Goal: Task Accomplishment & Management: Use online tool/utility

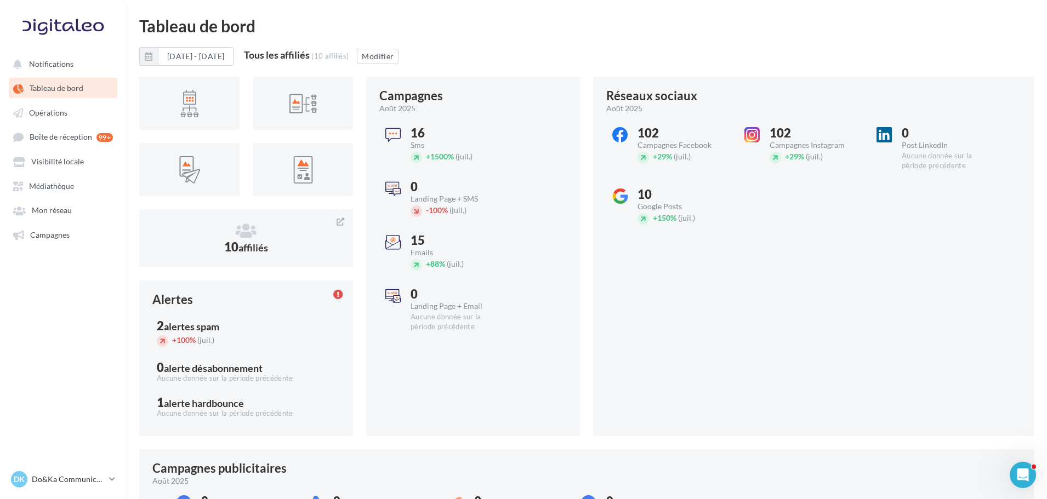
click at [571, 53] on div "01/08/2025 - 31/08/2025 Tous les affiliés (10 affiliés) Modifier" at bounding box center [586, 60] width 895 height 27
click at [488, 27] on div "Tableau de bord" at bounding box center [586, 26] width 895 height 16
click at [71, 121] on link "Opérations" at bounding box center [63, 113] width 113 height 20
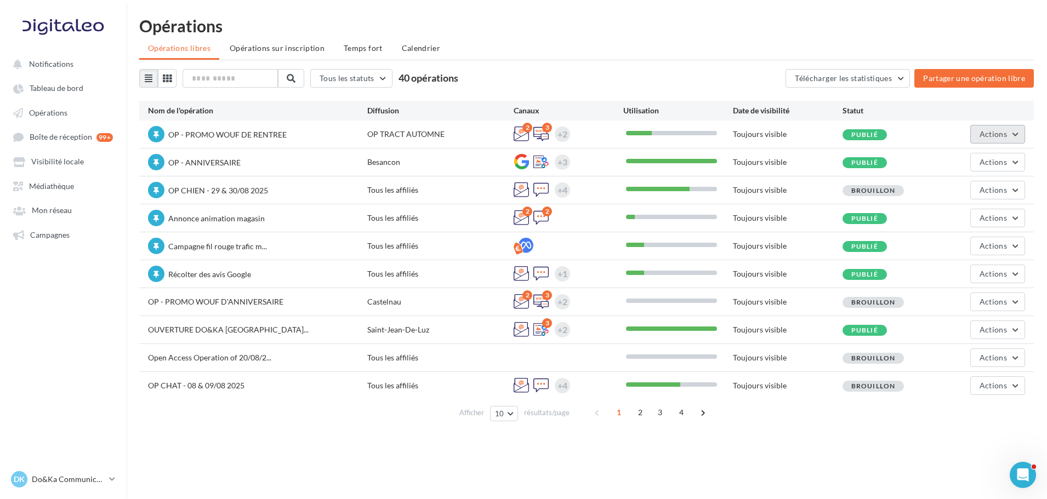
click at [987, 133] on span "Actions" at bounding box center [993, 133] width 27 height 9
click at [980, 160] on button "Editer" at bounding box center [967, 160] width 116 height 29
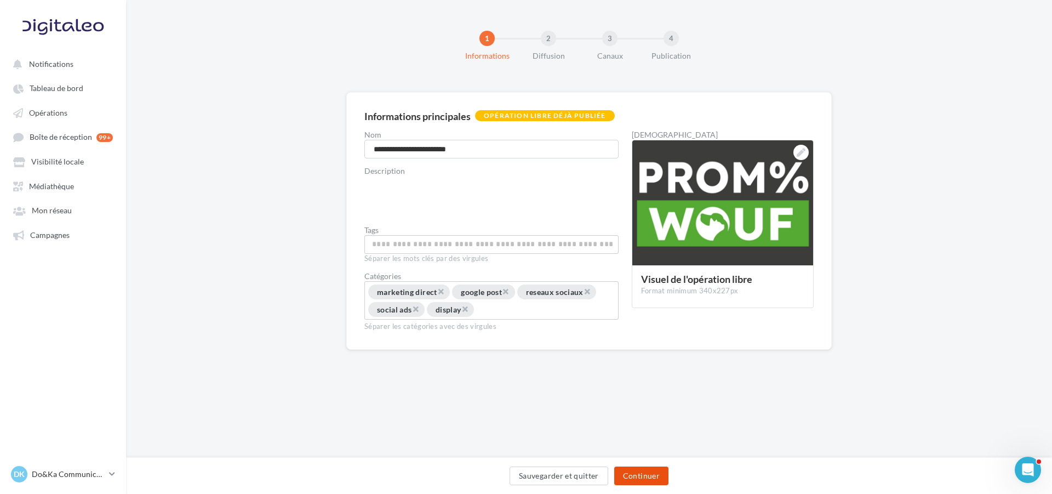
click at [652, 474] on button "Continuer" at bounding box center [641, 475] width 54 height 19
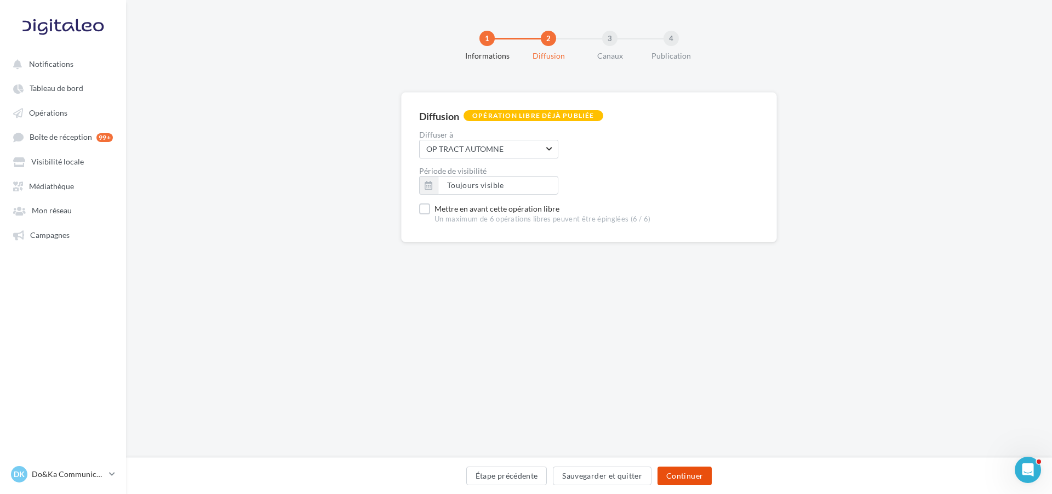
click at [675, 475] on button "Continuer" at bounding box center [685, 475] width 54 height 19
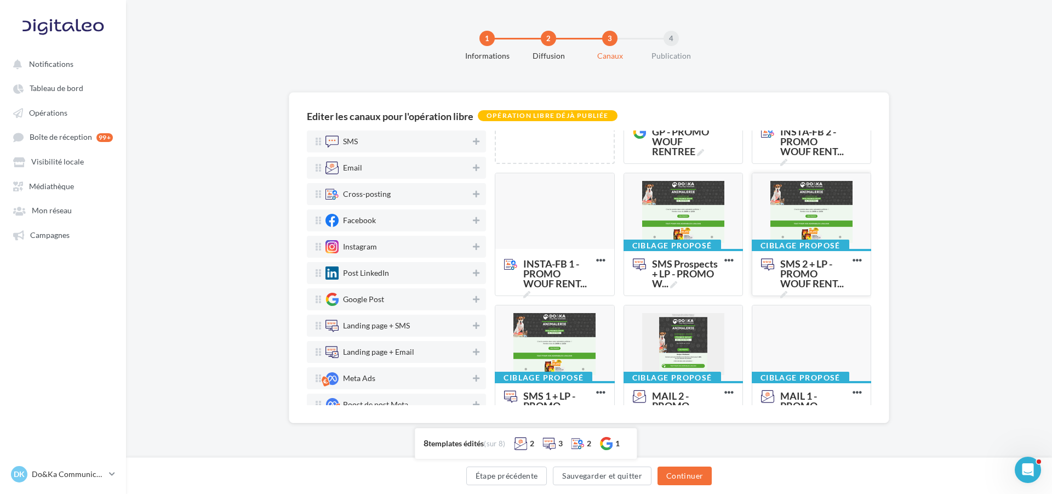
scroll to position [110, 0]
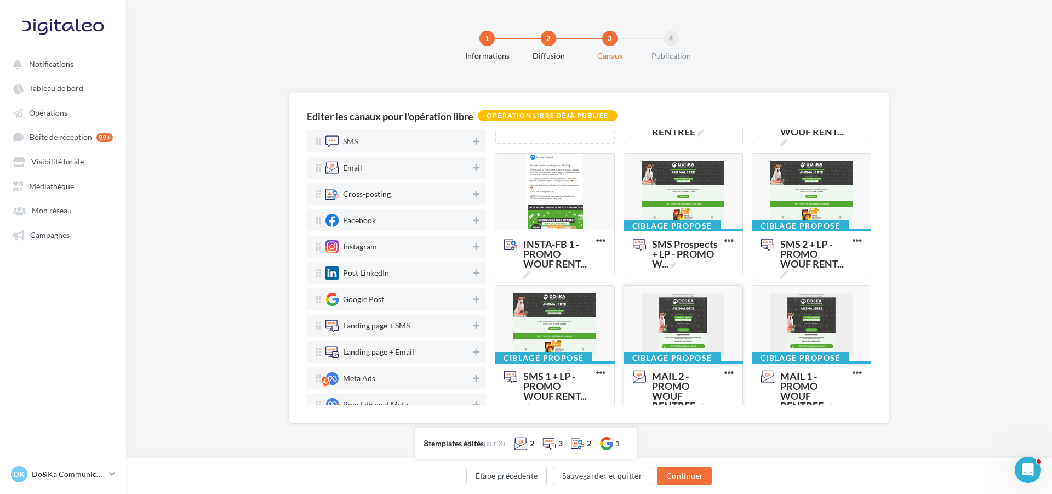
click at [696, 338] on div at bounding box center [683, 324] width 118 height 77
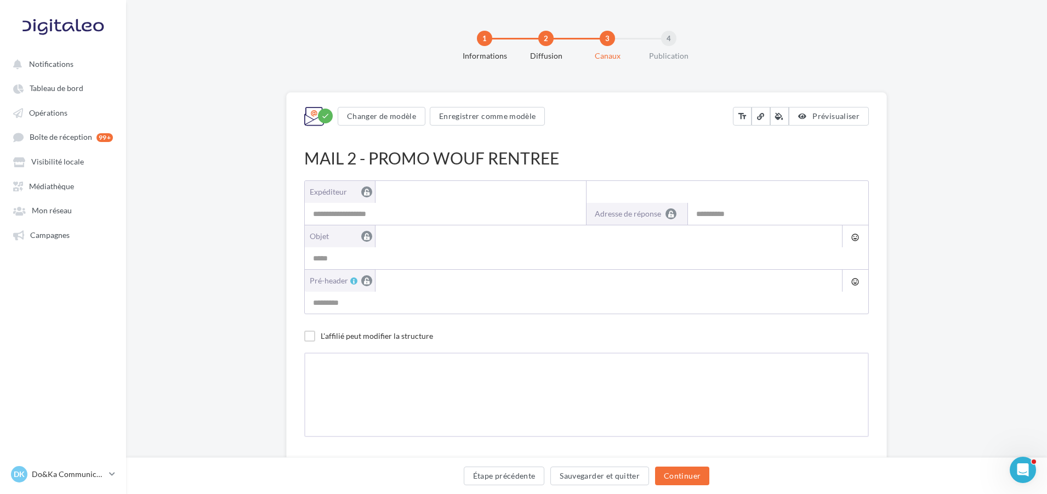
type input "**********"
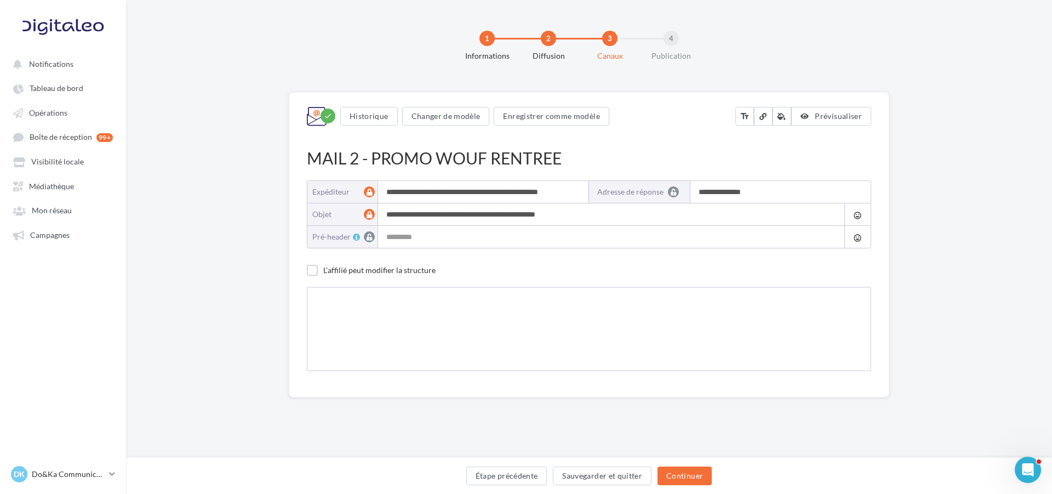
type input "**********"
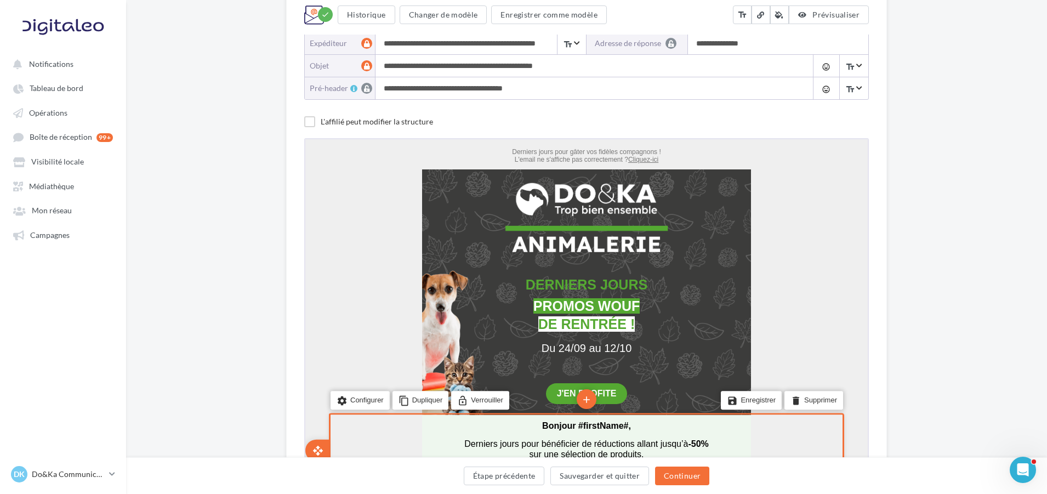
scroll to position [55, 0]
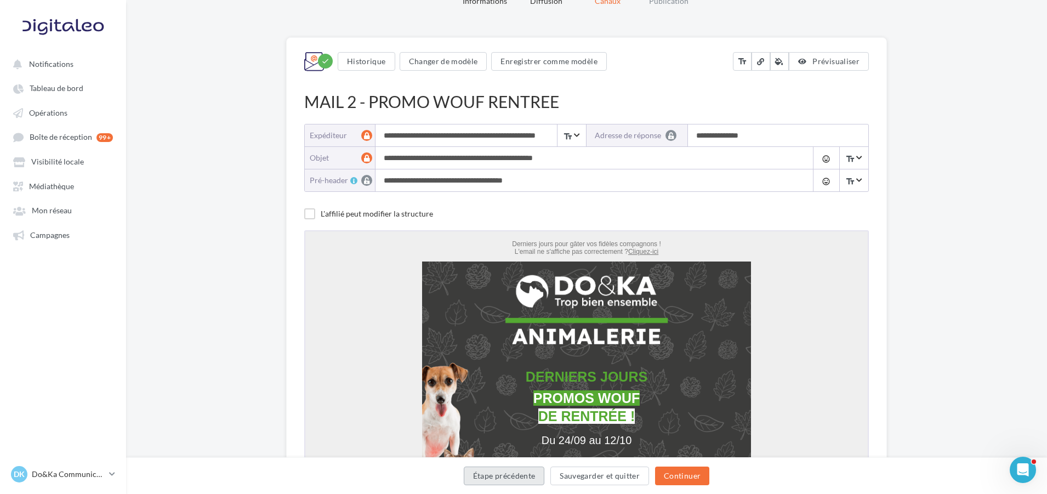
click at [510, 473] on button "Étape précédente" at bounding box center [504, 475] width 81 height 19
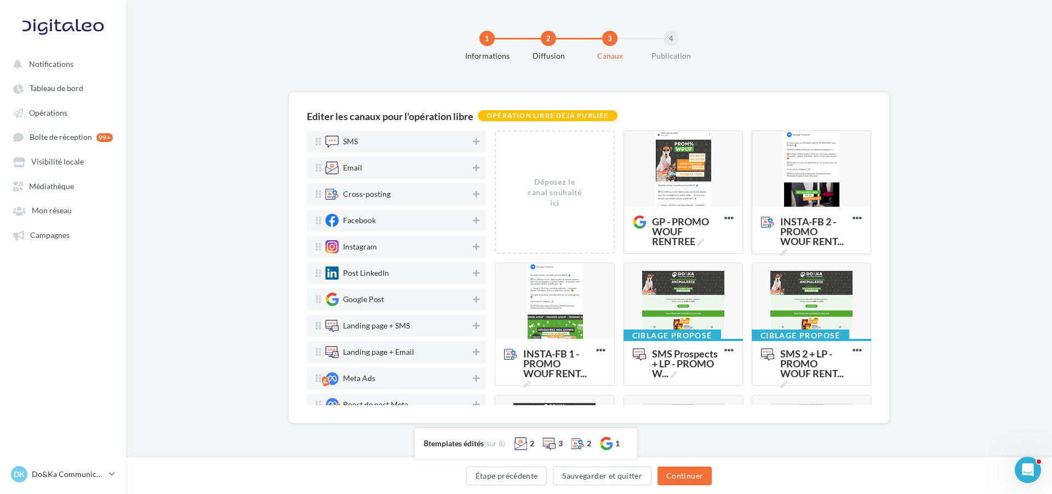
click at [820, 182] on div at bounding box center [812, 169] width 118 height 77
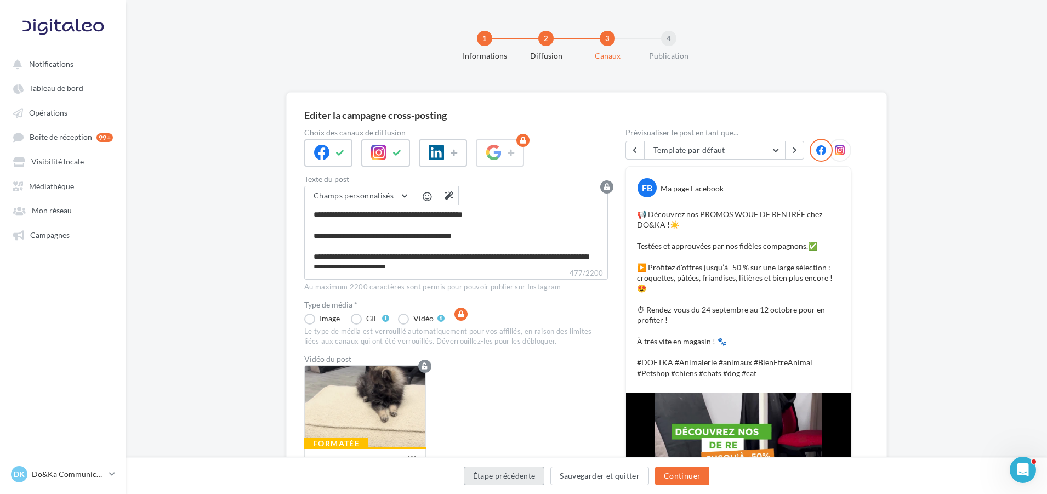
click at [529, 476] on button "Étape précédente" at bounding box center [504, 475] width 81 height 19
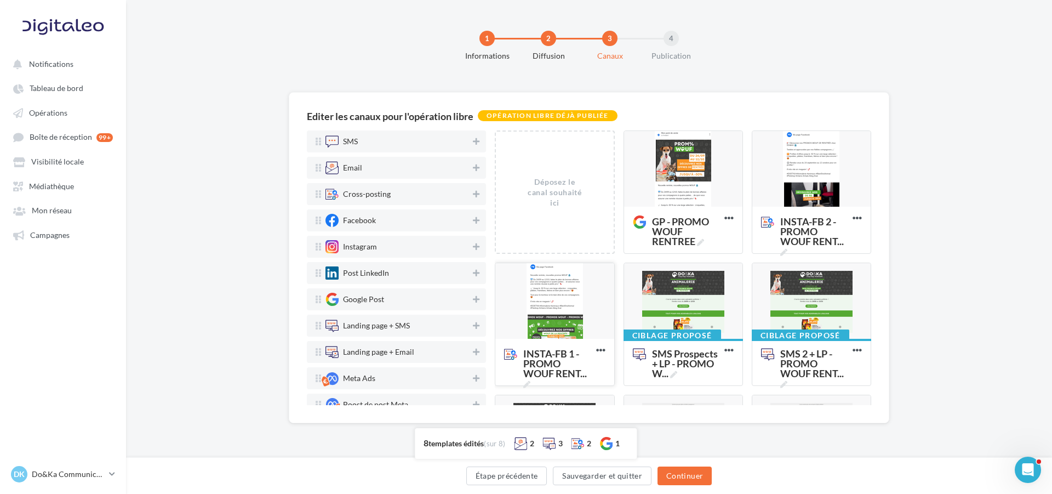
click at [594, 299] on div at bounding box center [555, 301] width 118 height 77
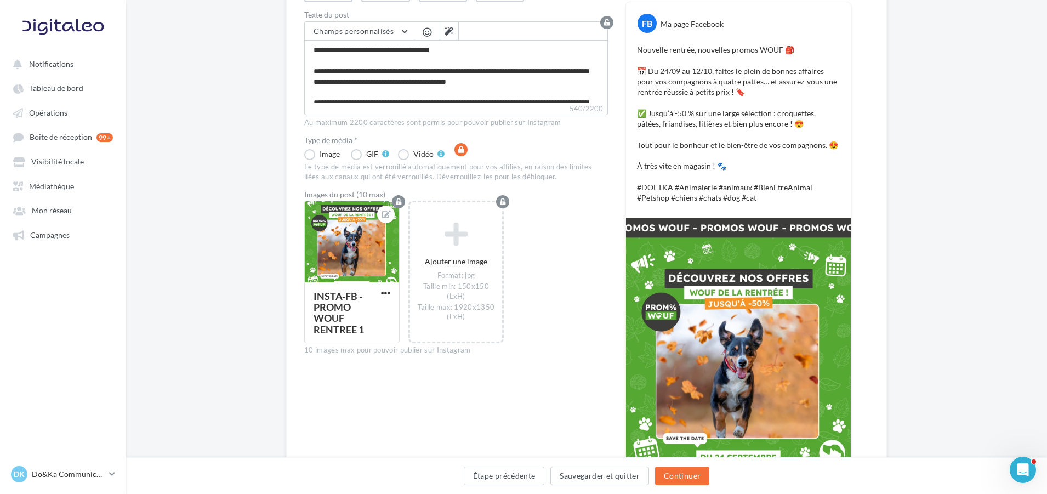
scroll to position [55, 0]
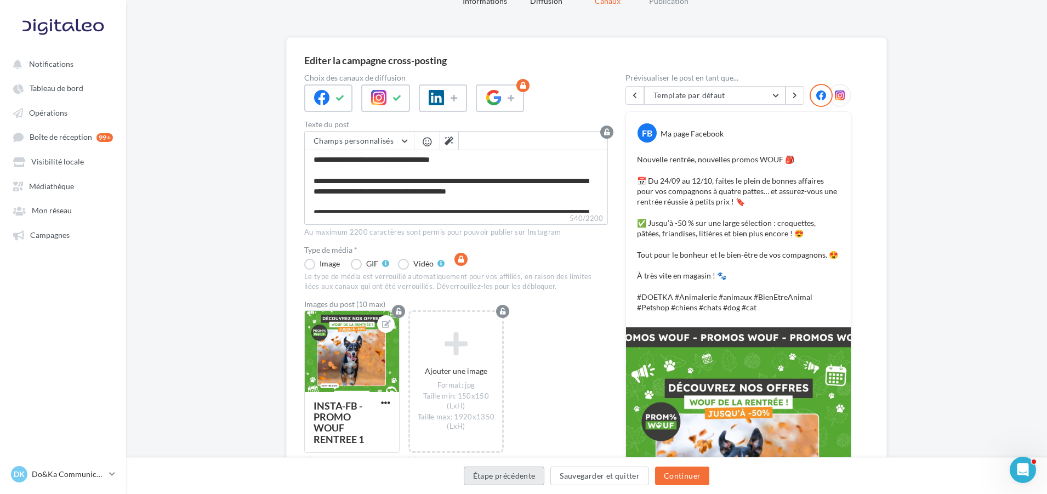
click at [532, 475] on button "Étape précédente" at bounding box center [504, 475] width 81 height 19
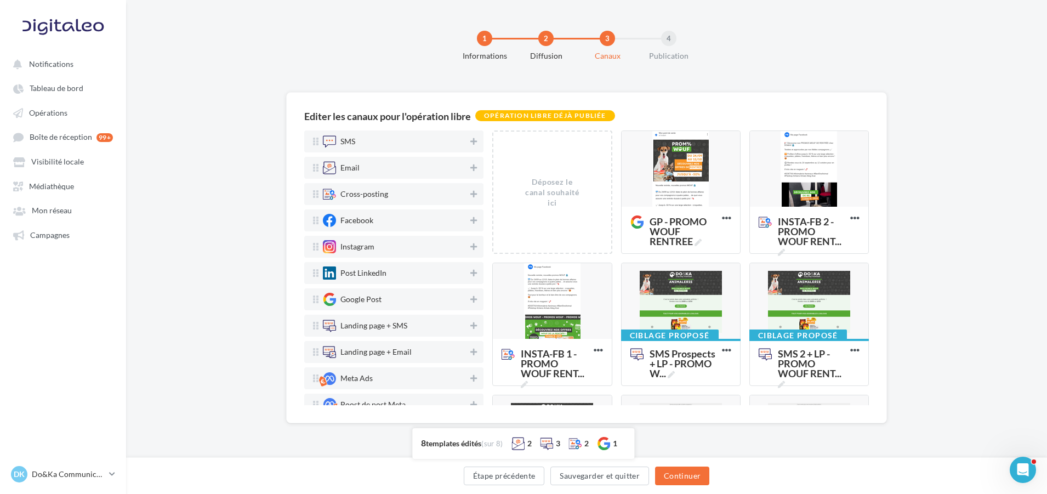
scroll to position [0, 0]
click at [583, 288] on div at bounding box center [555, 301] width 118 height 77
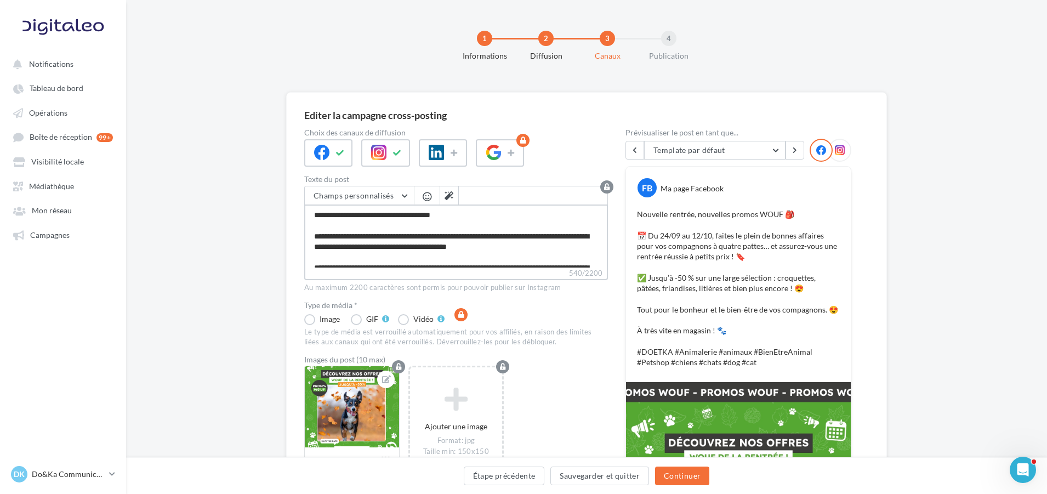
click at [467, 214] on textarea "**********" at bounding box center [456, 235] width 304 height 63
click at [302, 238] on div "Editer la campagne cross-posting Choix des canaux de diffusion Texte du post Ch…" at bounding box center [586, 440] width 601 height 696
click at [518, 475] on button "Étape précédente" at bounding box center [504, 475] width 81 height 19
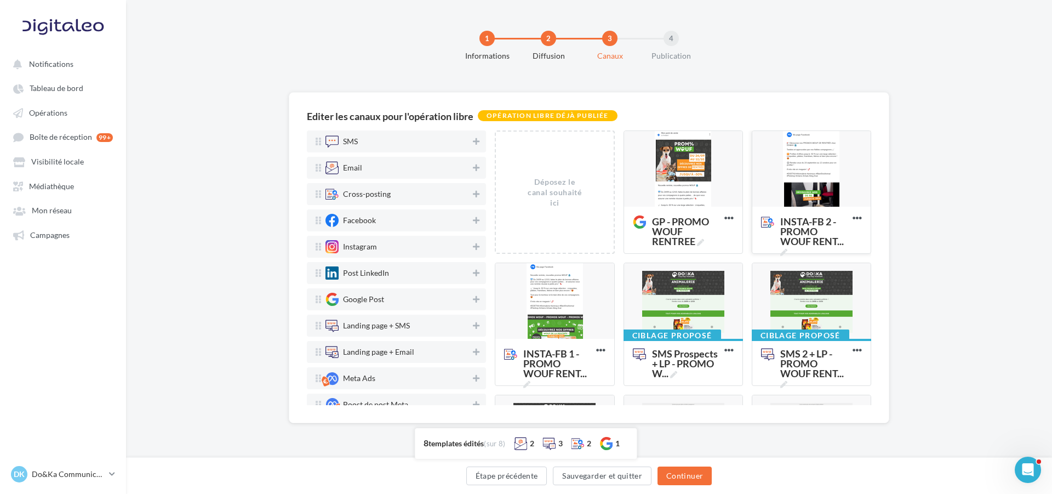
click at [813, 179] on div at bounding box center [812, 169] width 118 height 77
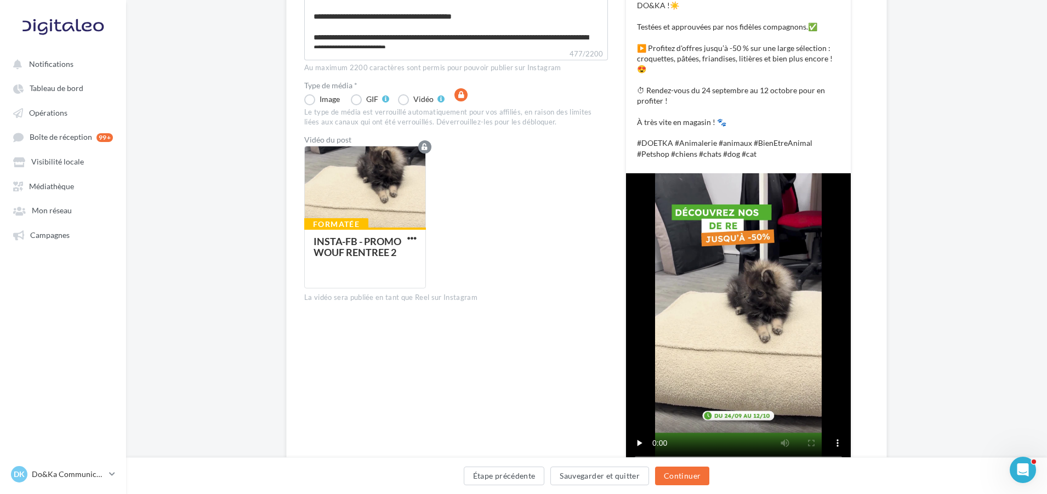
scroll to position [55, 0]
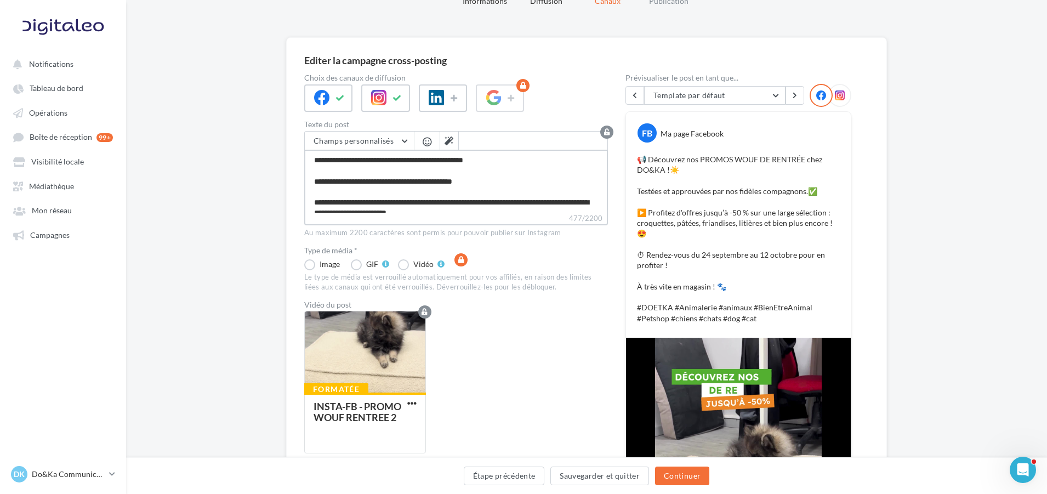
click at [538, 161] on textarea "**********" at bounding box center [456, 181] width 304 height 63
paste textarea
type textarea "**********"
click at [262, 220] on div "Editer la campagne cross-posting Choix des canaux de diffusion Texte du post Ch…" at bounding box center [586, 415] width 921 height 757
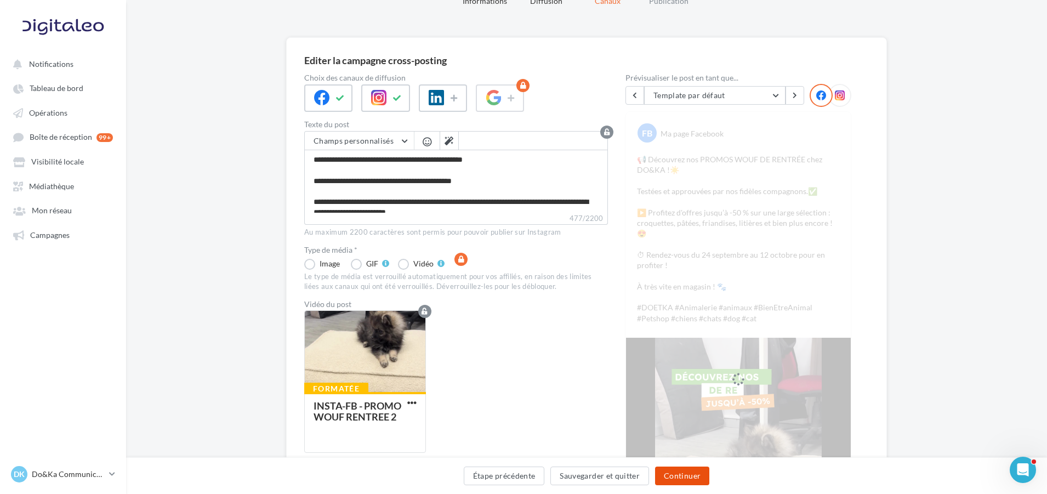
click at [666, 477] on button "Continuer" at bounding box center [682, 475] width 54 height 19
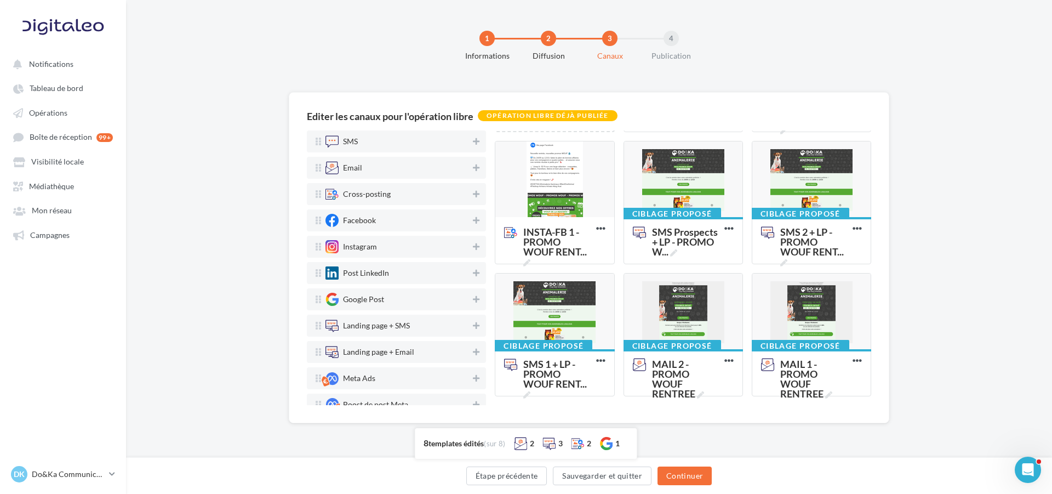
scroll to position [125, 0]
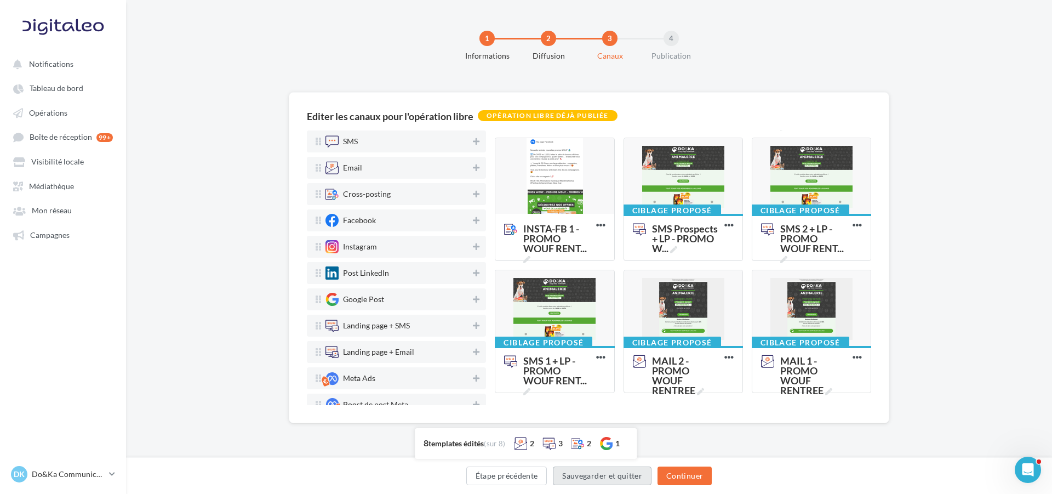
click at [617, 475] on button "Sauvegarder et quitter" at bounding box center [602, 475] width 99 height 19
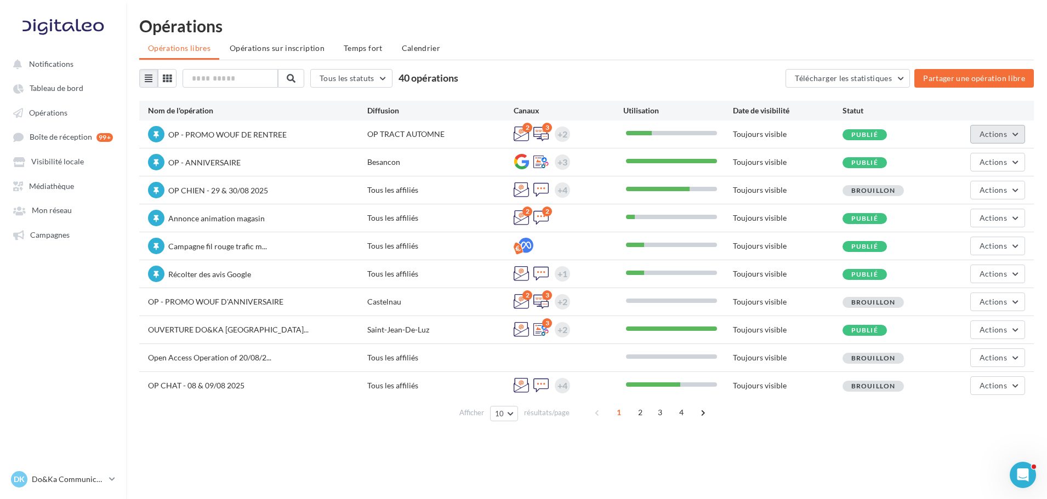
click at [986, 126] on button "Actions" at bounding box center [997, 134] width 55 height 19
click at [959, 157] on button "Editer" at bounding box center [967, 160] width 116 height 29
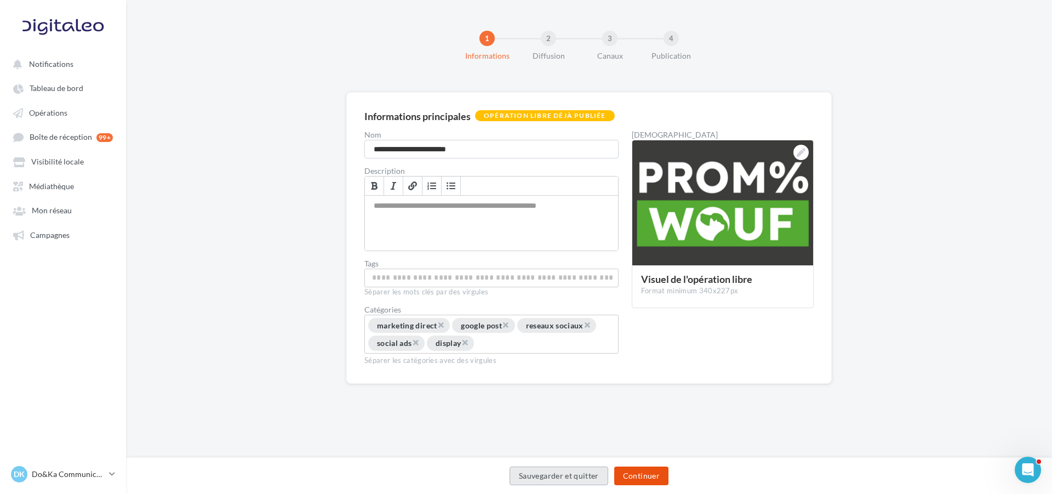
click at [630, 469] on button "Continuer" at bounding box center [641, 475] width 54 height 19
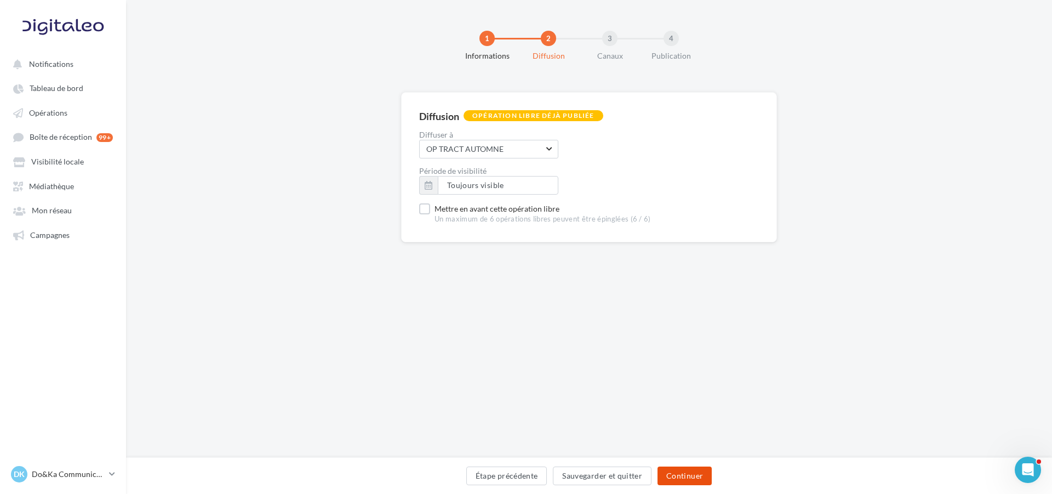
click at [680, 469] on button "Continuer" at bounding box center [685, 475] width 54 height 19
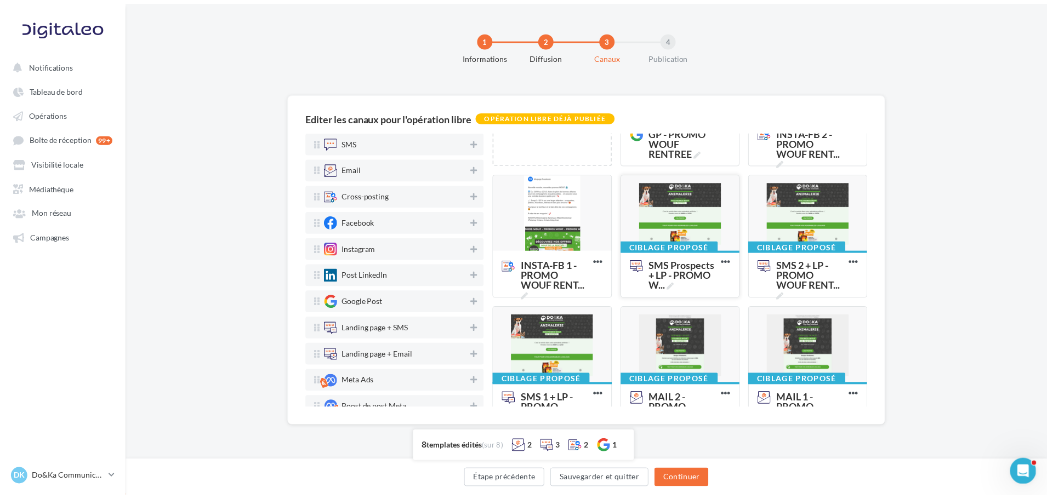
scroll to position [110, 0]
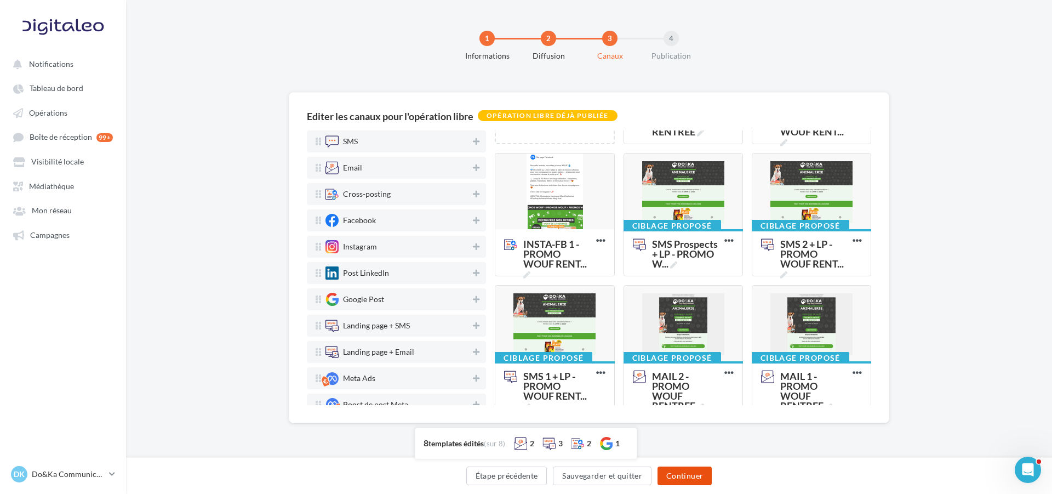
click at [664, 468] on button "Continuer" at bounding box center [685, 475] width 54 height 19
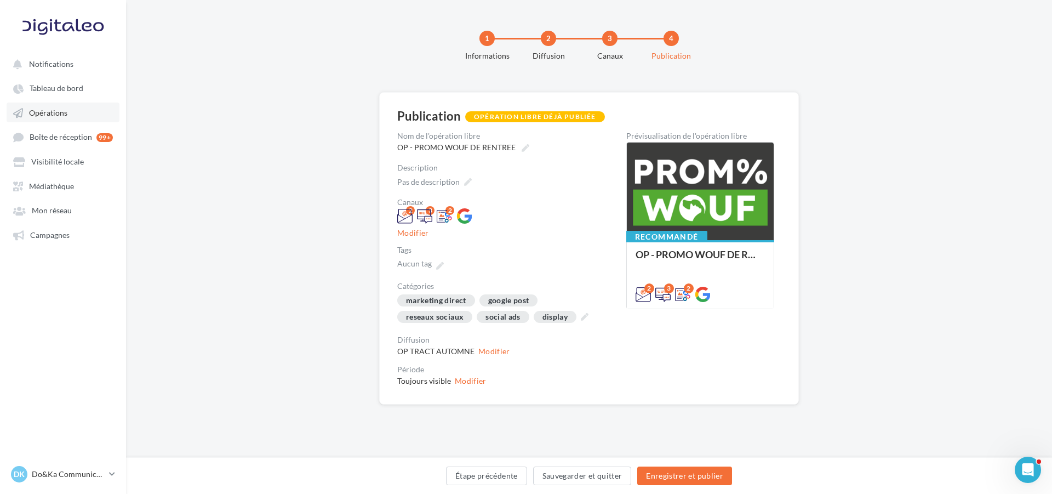
click at [78, 104] on link "Opérations" at bounding box center [63, 113] width 113 height 20
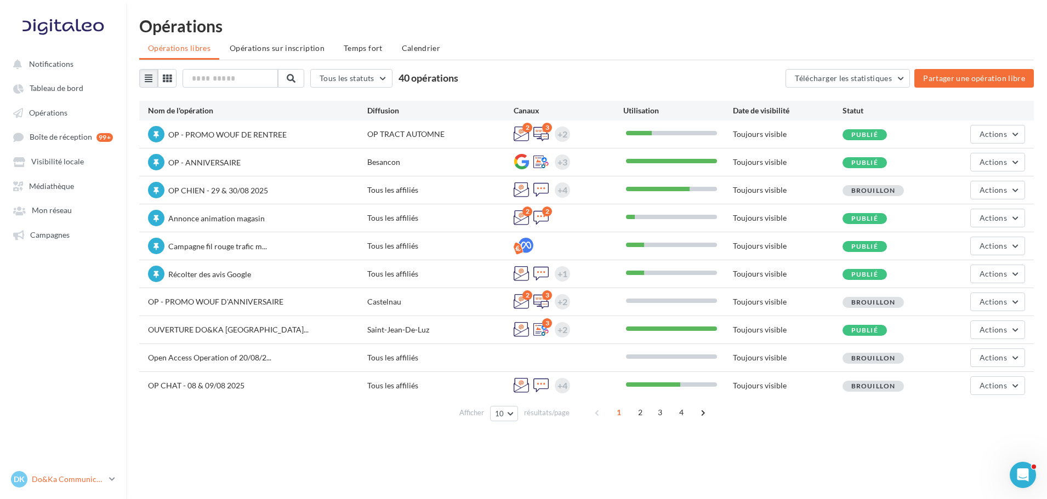
click at [78, 483] on p "Do&Ka Communication" at bounding box center [68, 479] width 73 height 11
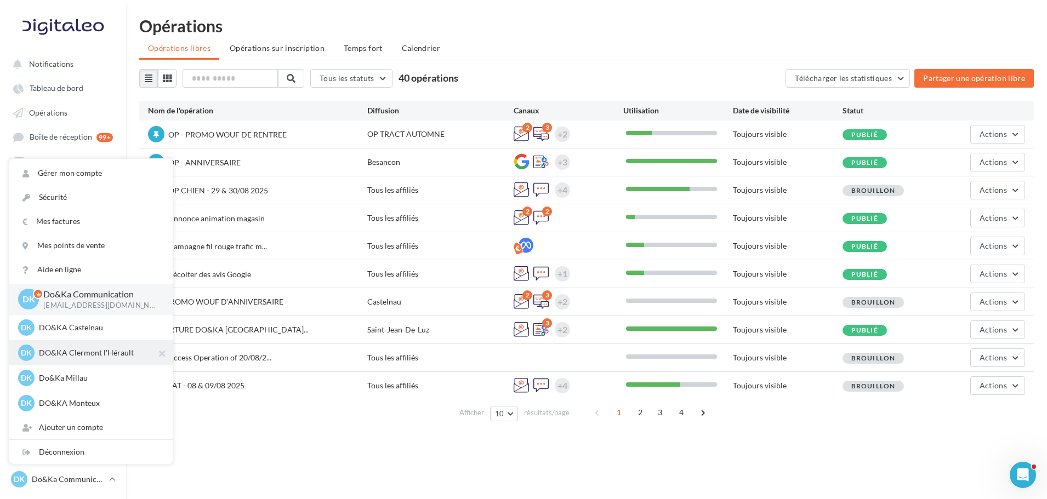
click at [84, 354] on p "DO&KA Clermont l'Hérault" at bounding box center [99, 353] width 121 height 11
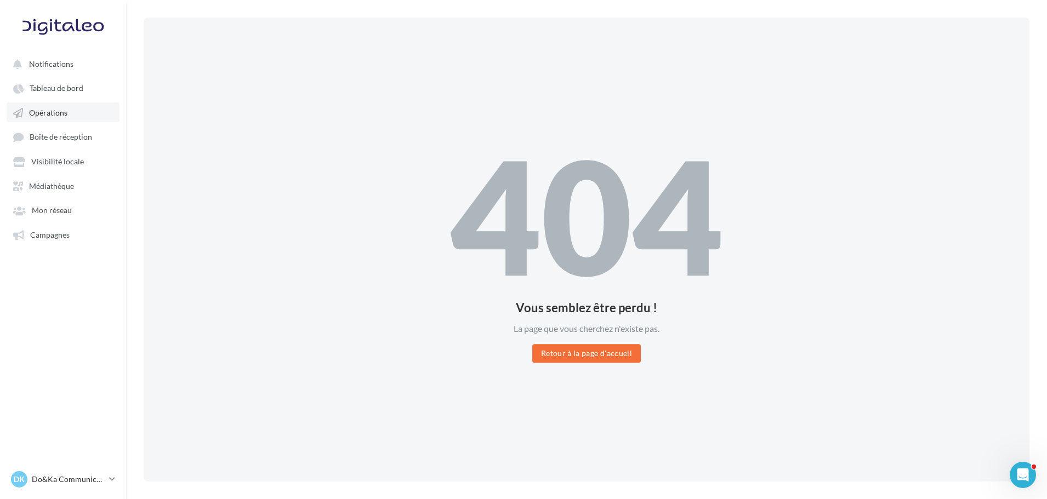
click at [49, 114] on span "Opérations" at bounding box center [48, 112] width 38 height 9
click at [566, 348] on button "Retour à la page d'accueil" at bounding box center [586, 353] width 109 height 19
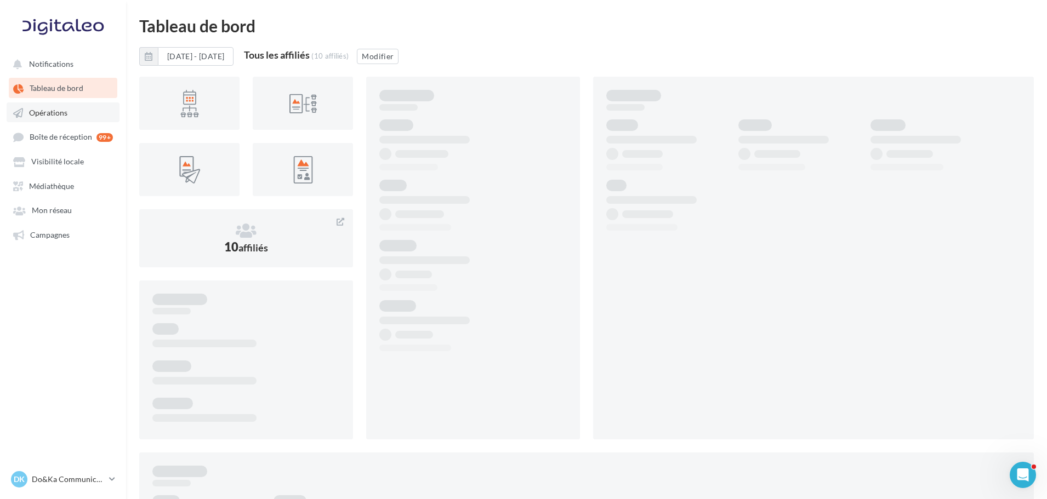
click at [83, 112] on link "Opérations" at bounding box center [63, 113] width 113 height 20
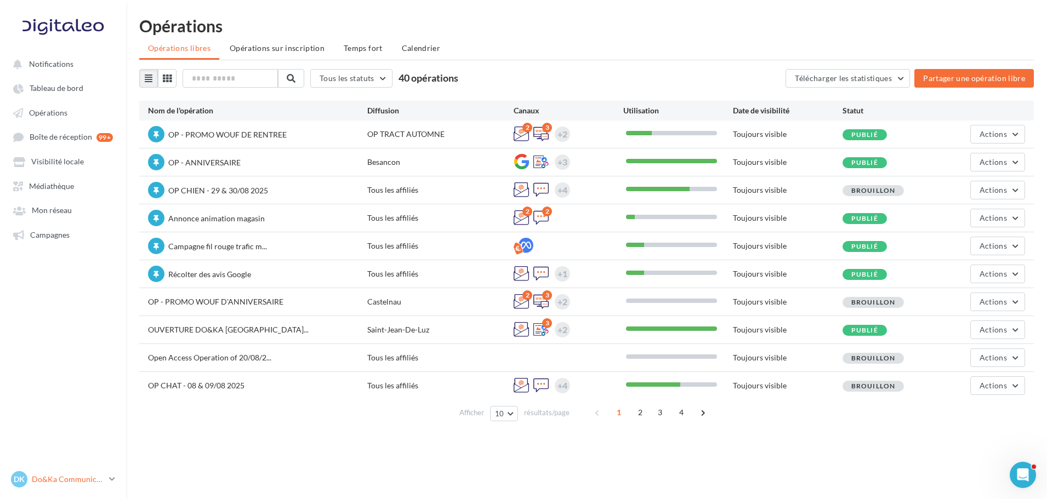
click at [92, 481] on p "Do&Ka Communication" at bounding box center [68, 479] width 73 height 11
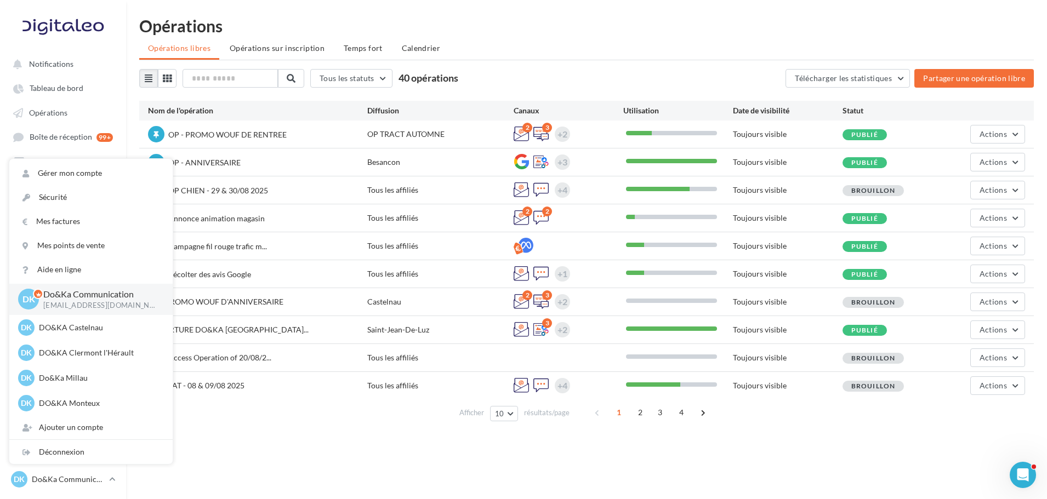
click at [357, 123] on div "OP - PROMO WOUF DE RENTREE OP TRACT AUTOMNE 2 3 +2 Toujours visible Publié Acti…" at bounding box center [586, 134] width 895 height 27
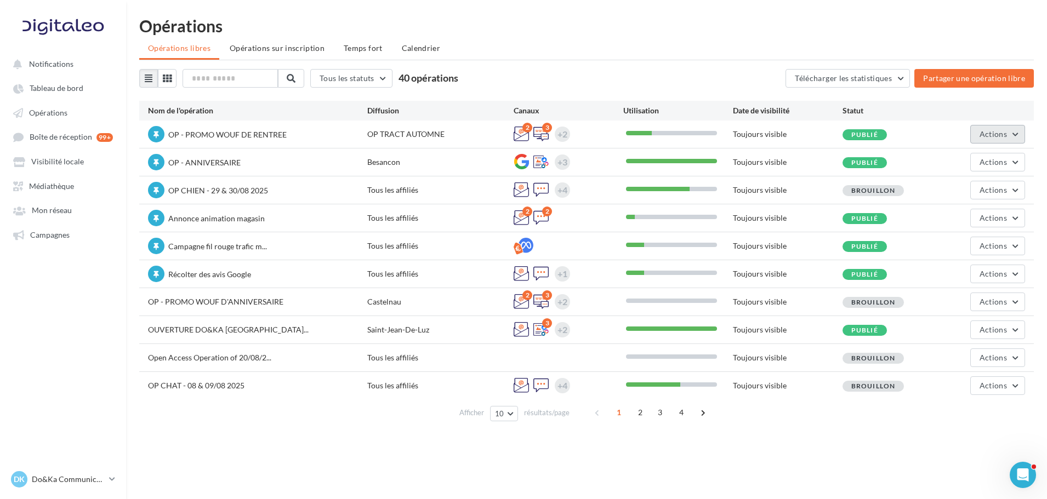
click at [1022, 138] on button "Actions" at bounding box center [997, 134] width 55 height 19
click at [983, 165] on button "Editer" at bounding box center [967, 160] width 116 height 29
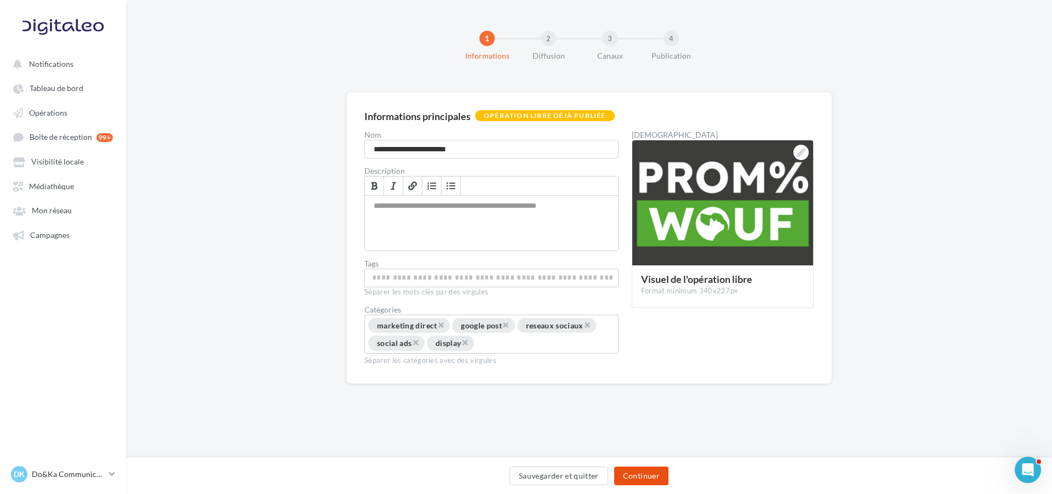
click at [649, 476] on button "Continuer" at bounding box center [641, 475] width 54 height 19
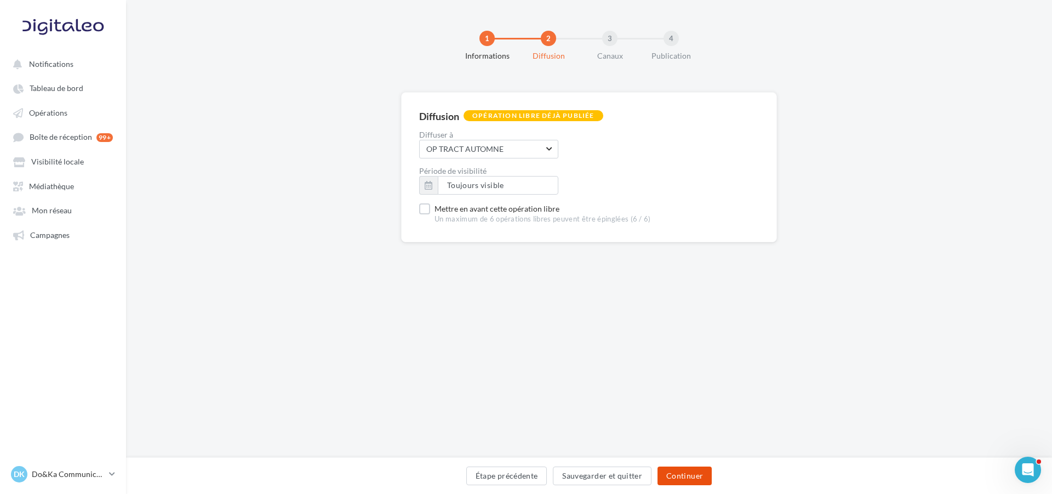
click at [674, 469] on button "Continuer" at bounding box center [685, 475] width 54 height 19
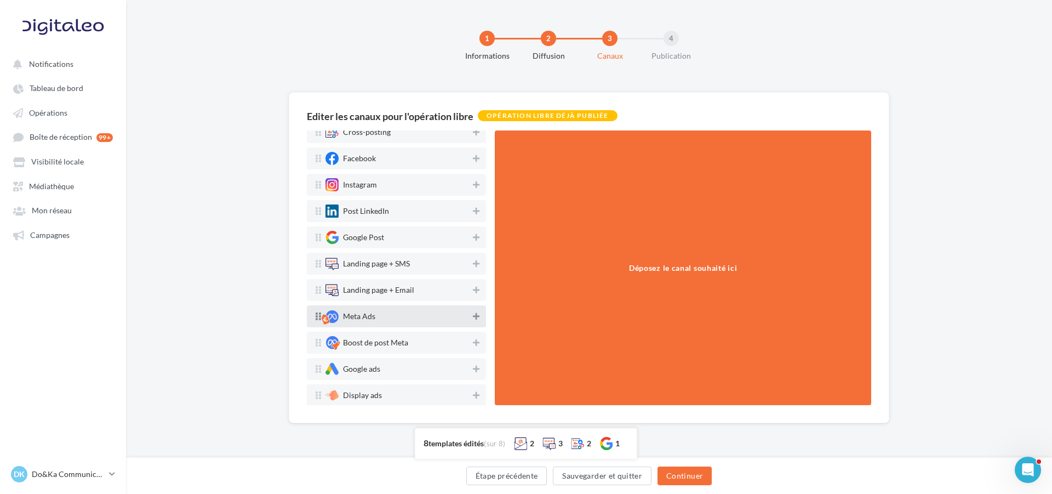
scroll to position [62, 0]
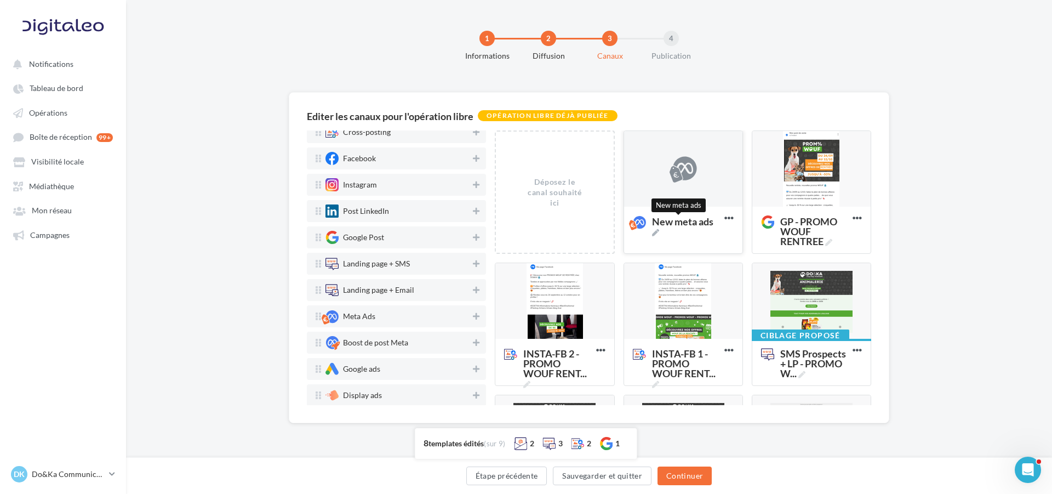
click at [655, 233] on icon at bounding box center [655, 232] width 7 height 7
click at [655, 233] on textarea "New meta ads New meta ads" at bounding box center [671, 222] width 87 height 25
type textarea "**********"
click at [920, 243] on div "Editer les canaux pour l'opération libre Opération libre déjà publiée SMS Email…" at bounding box center [589, 275] width 926 height 366
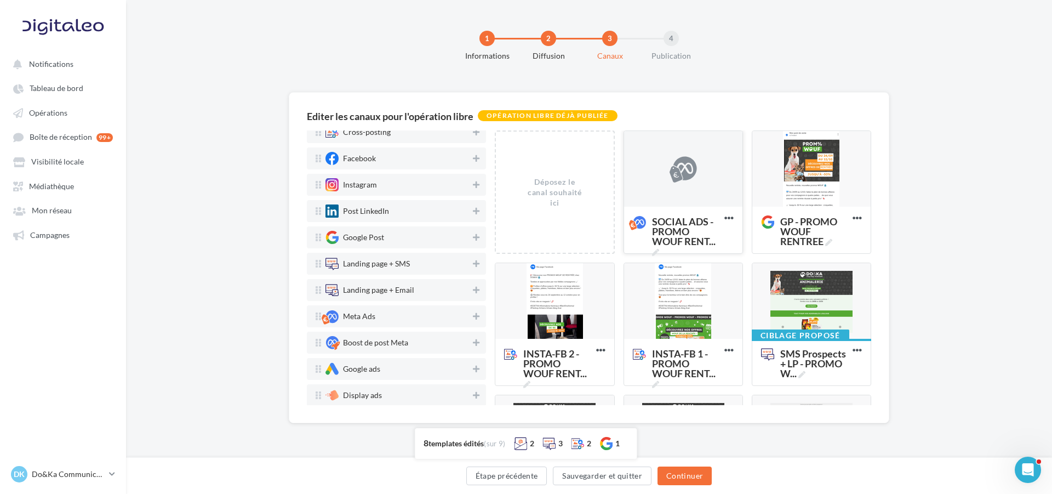
click at [688, 177] on div at bounding box center [683, 169] width 27 height 27
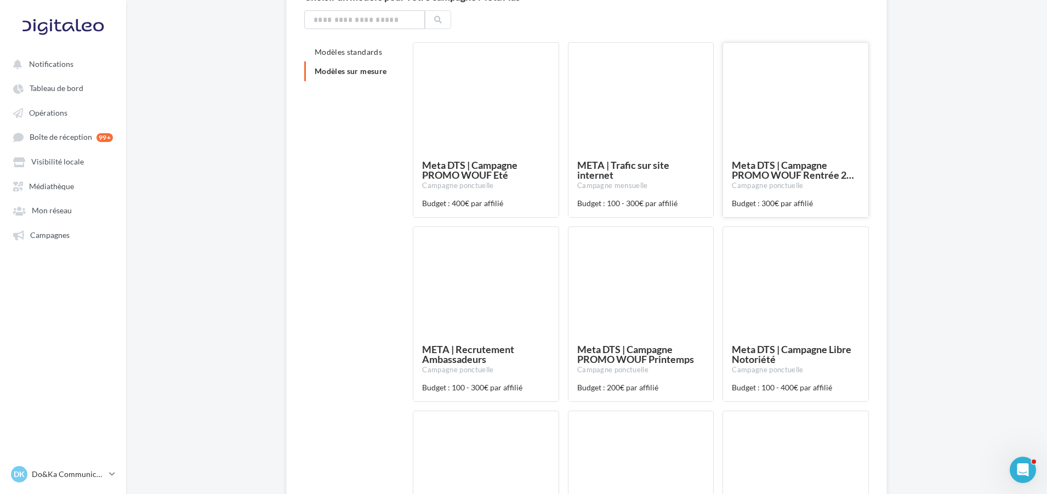
scroll to position [55, 0]
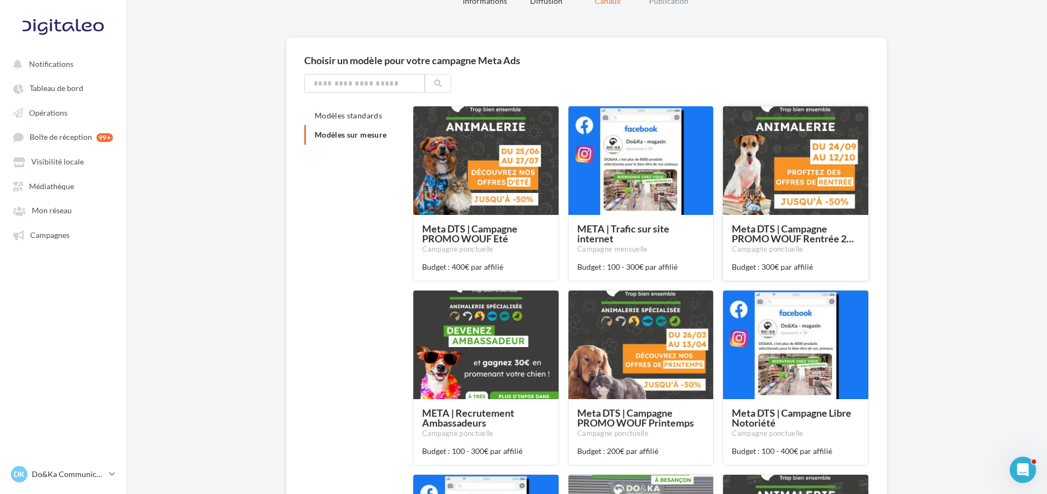
click at [810, 152] on div at bounding box center [795, 161] width 145 height 110
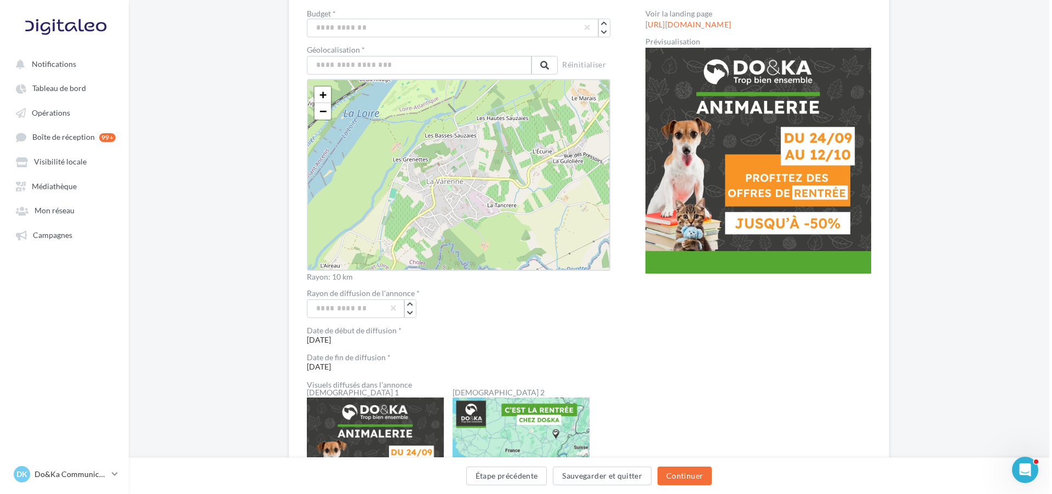
scroll to position [0, 0]
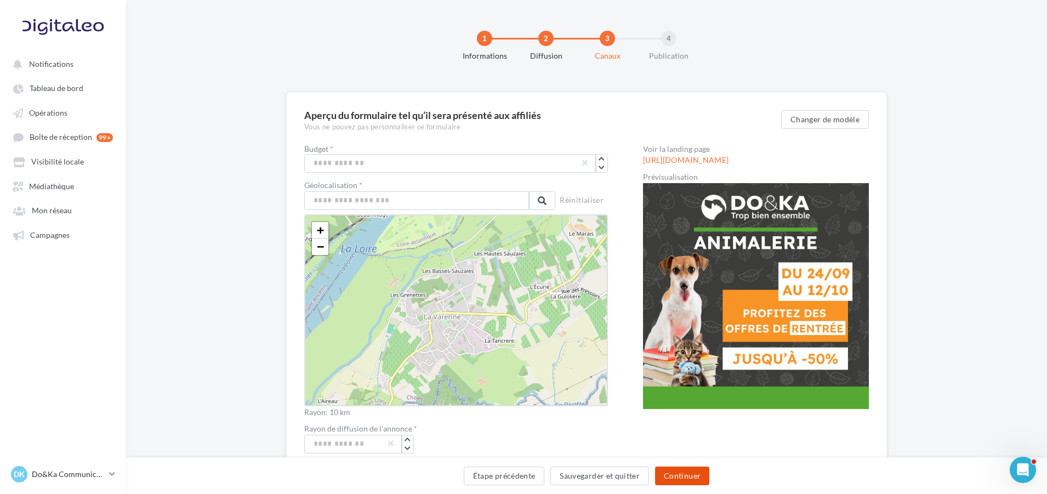
click at [670, 478] on button "Continuer" at bounding box center [682, 475] width 54 height 19
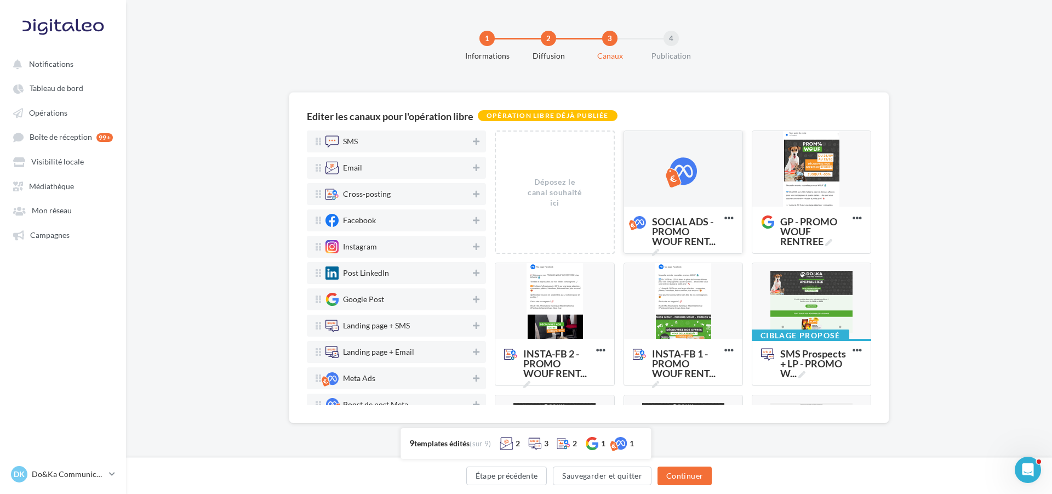
click at [682, 190] on div at bounding box center [683, 169] width 118 height 77
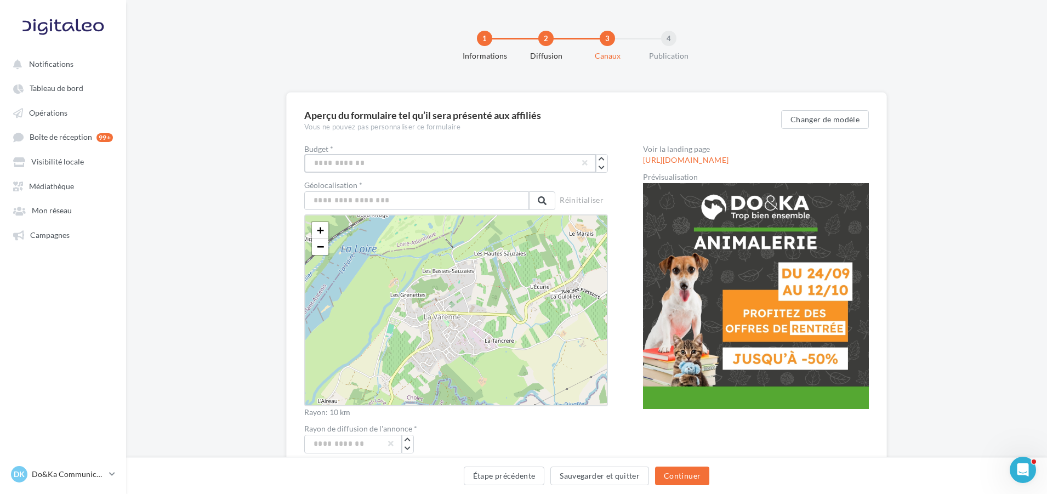
click at [409, 154] on input "***" at bounding box center [450, 163] width 292 height 19
click at [605, 170] on icon "button" at bounding box center [602, 167] width 6 height 7
click at [598, 167] on button "button" at bounding box center [601, 167] width 11 height 9
click at [600, 158] on icon "button" at bounding box center [602, 159] width 6 height 7
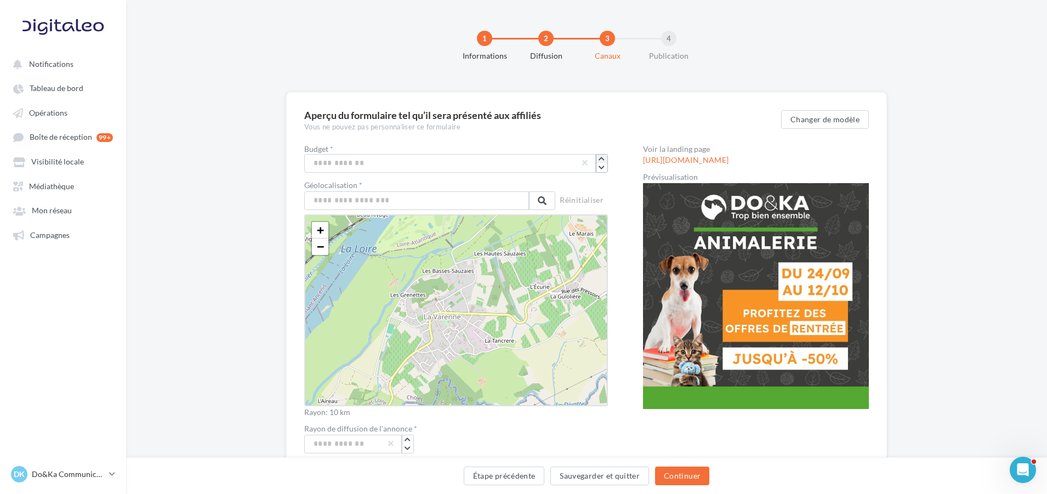
click at [600, 158] on icon "button" at bounding box center [602, 159] width 6 height 7
click at [532, 479] on button "Étape précédente" at bounding box center [504, 475] width 81 height 19
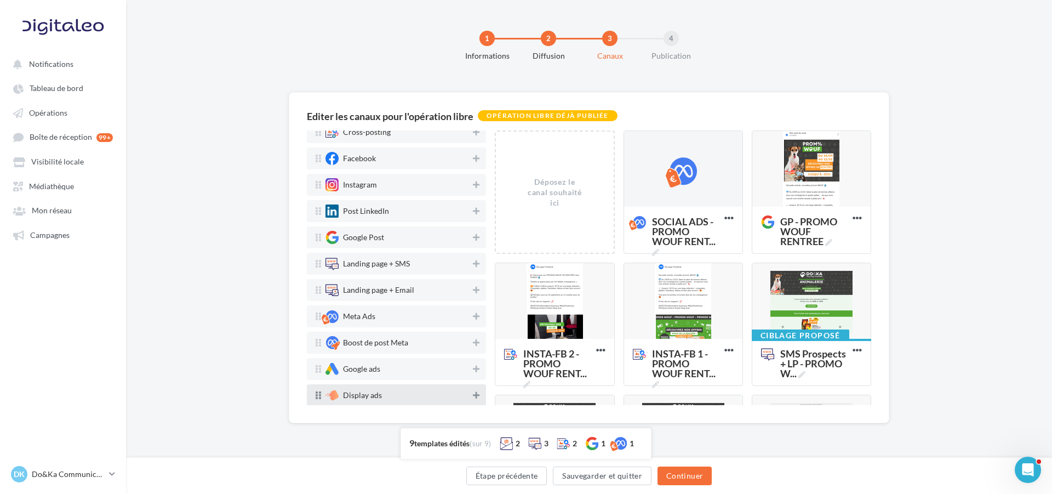
scroll to position [62, 0]
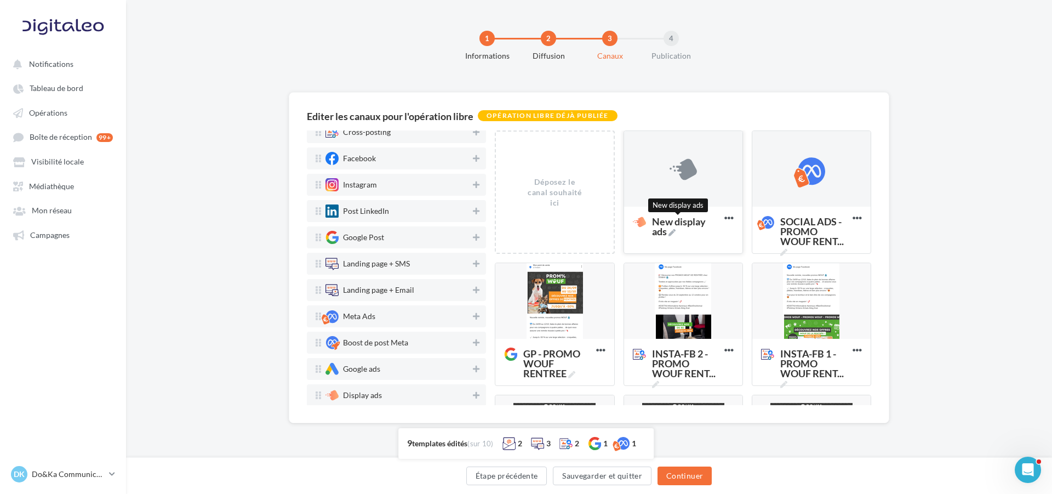
click at [669, 230] on span "New display ads" at bounding box center [686, 227] width 68 height 20
click at [669, 230] on textarea "New display ads New display ads" at bounding box center [671, 222] width 87 height 25
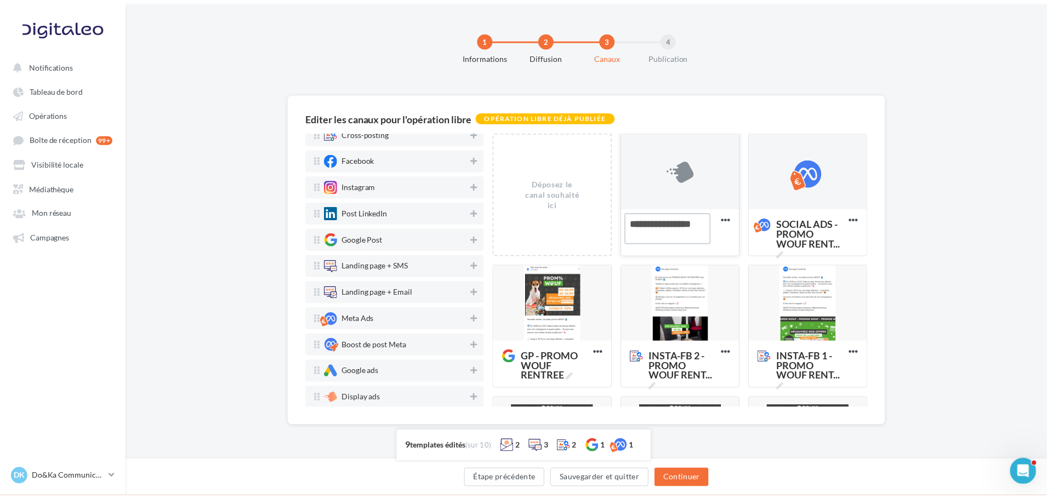
scroll to position [0, 0]
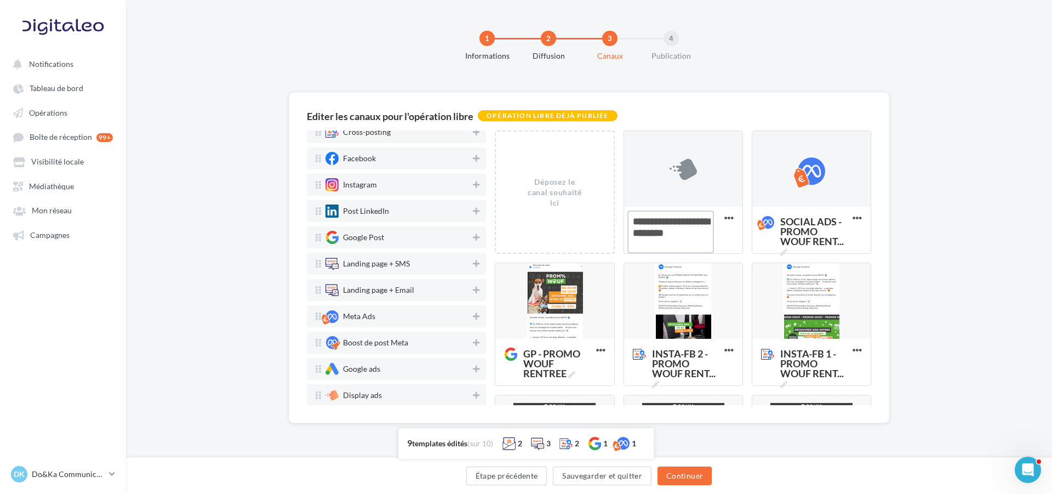
type textarea "**********"
click at [914, 208] on div "Editer les canaux pour l'opération libre Opération libre déjà publiée SMS Email…" at bounding box center [589, 275] width 926 height 366
click at [671, 168] on div at bounding box center [683, 169] width 27 height 27
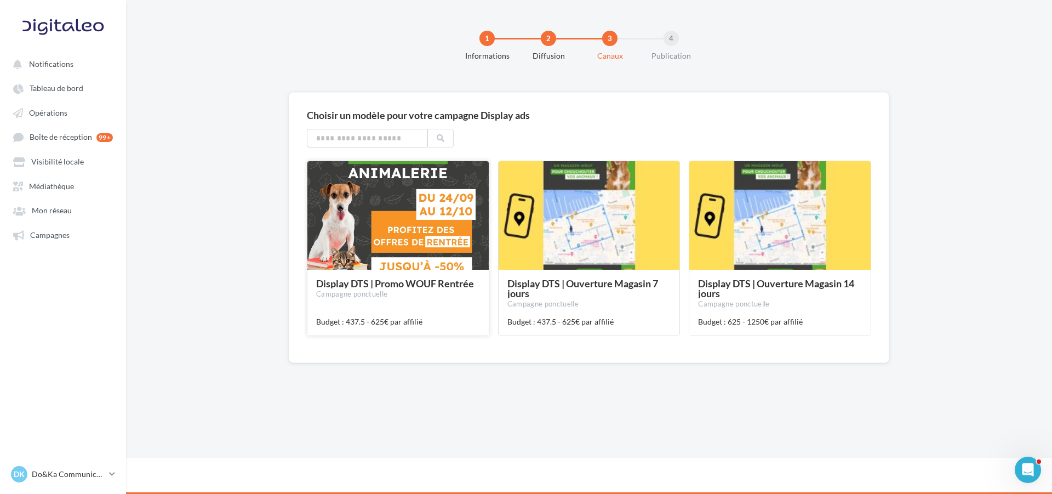
click at [394, 229] on div at bounding box center [398, 216] width 181 height 110
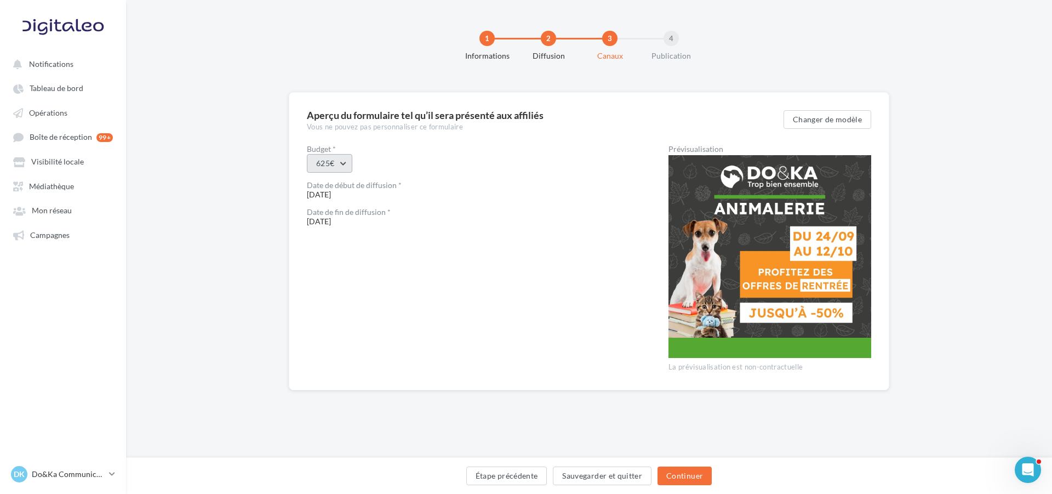
click at [350, 166] on button "625€" at bounding box center [329, 163] width 45 height 19
click at [397, 160] on div "625€" at bounding box center [470, 163] width 327 height 19
click at [693, 481] on button "Continuer" at bounding box center [685, 475] width 54 height 19
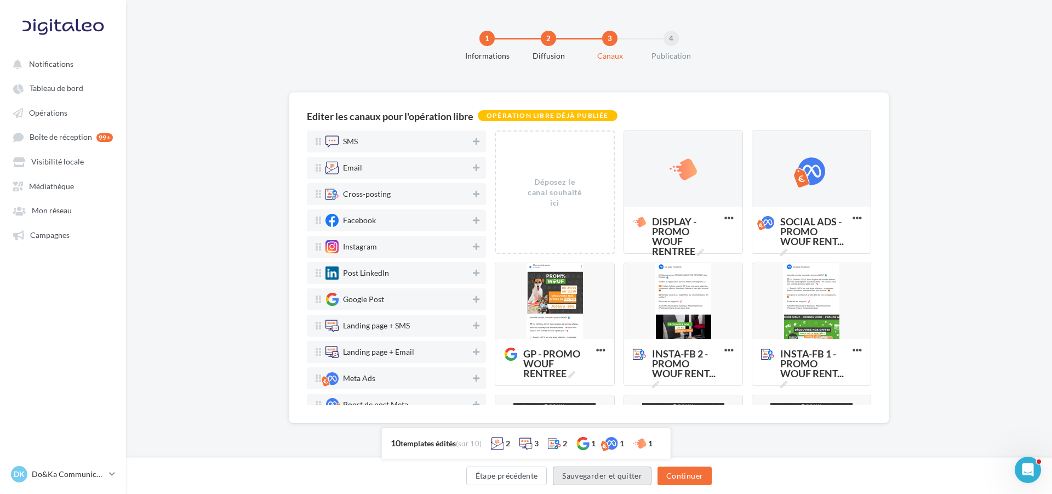
click at [633, 479] on button "Sauvegarder et quitter" at bounding box center [602, 475] width 99 height 19
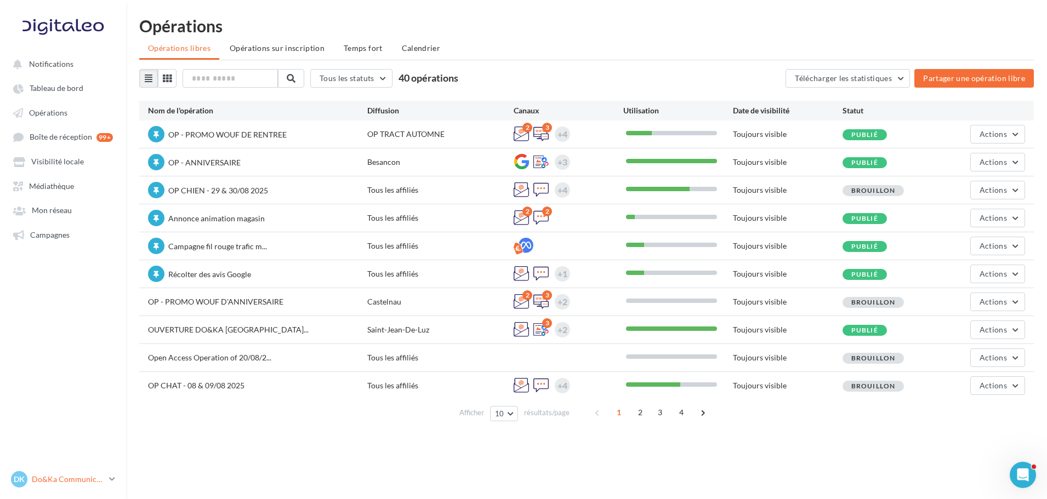
click at [100, 476] on p "Do&Ka Communication" at bounding box center [68, 479] width 73 height 11
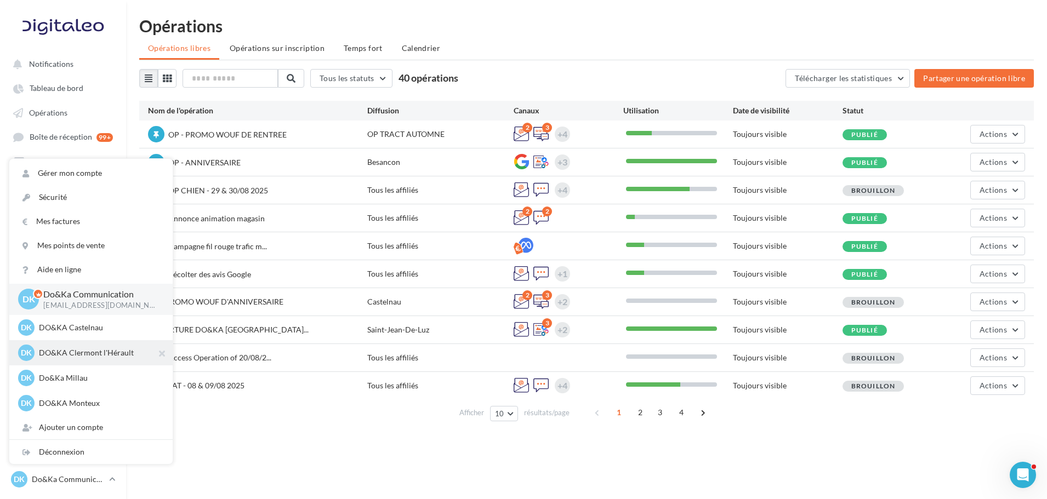
click at [110, 354] on p "DO&KA Clermont l'Hérault" at bounding box center [99, 353] width 121 height 11
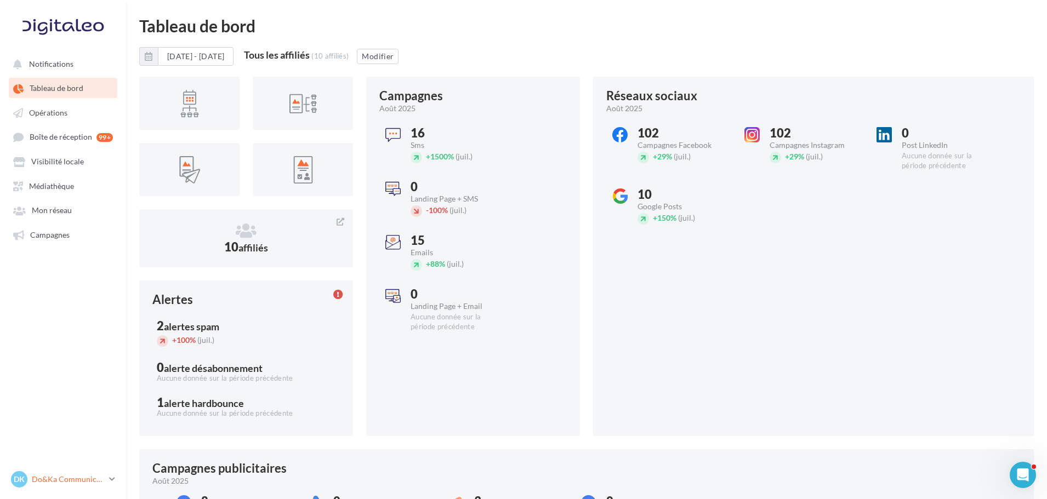
click at [71, 482] on p "Do&Ka Communication" at bounding box center [68, 479] width 73 height 11
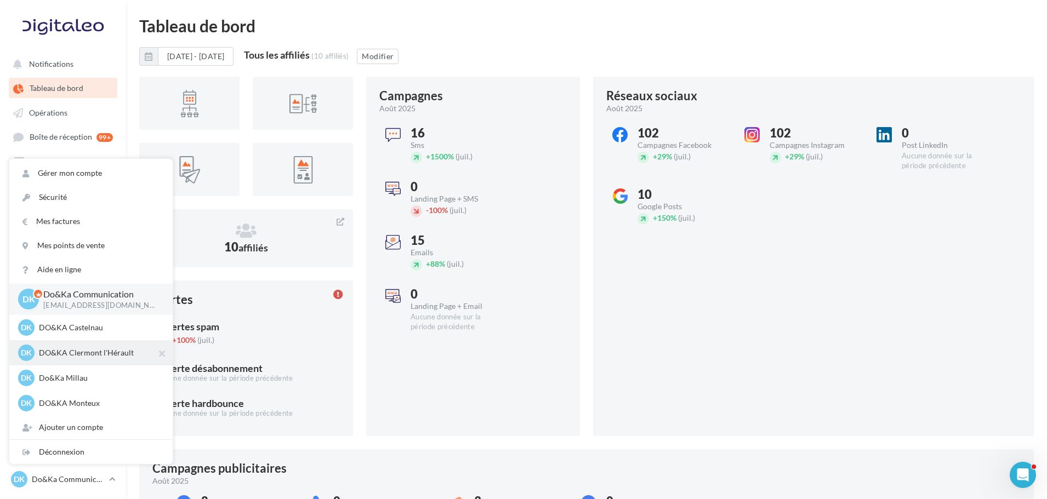
click at [105, 351] on p "DO&KA Clermont l'Hérault" at bounding box center [99, 353] width 121 height 11
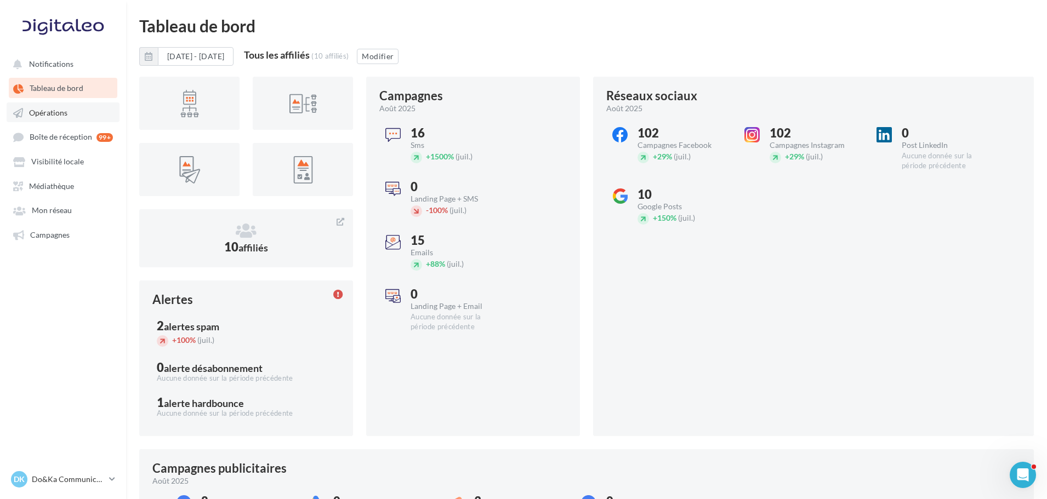
click at [85, 112] on link "Opérations" at bounding box center [63, 113] width 113 height 20
